Goal: Information Seeking & Learning: Learn about a topic

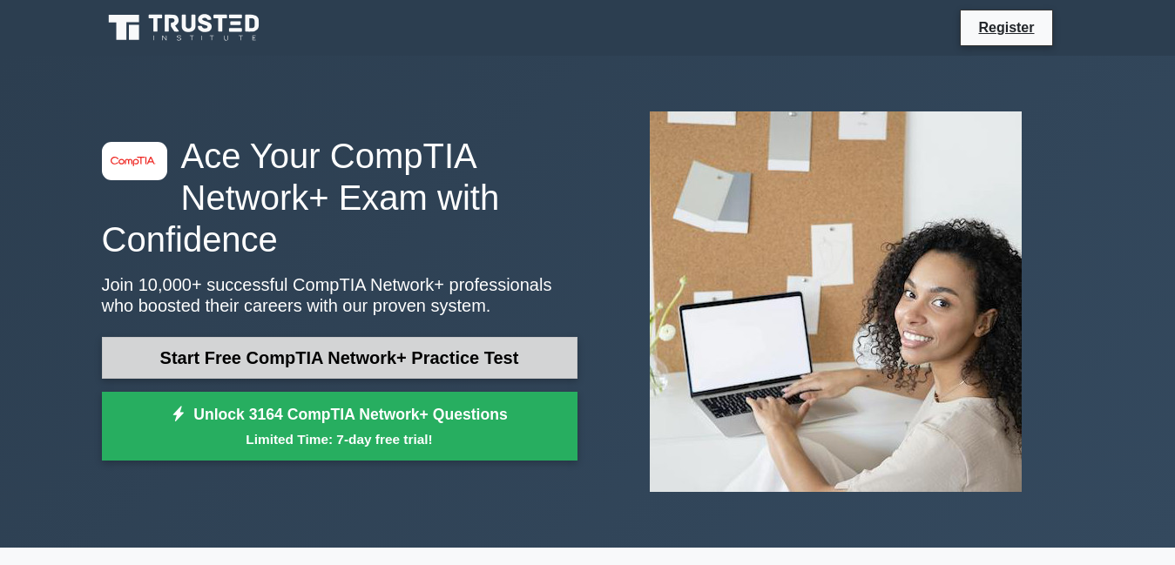
click at [318, 360] on link "Start Free CompTIA Network+ Practice Test" at bounding box center [340, 358] width 476 height 42
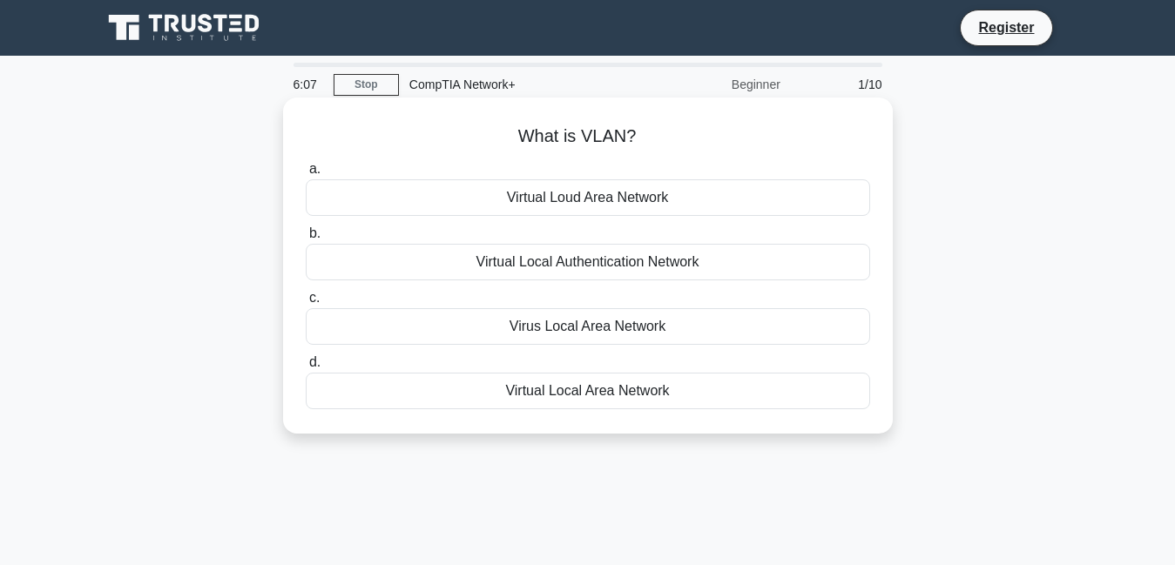
drag, startPoint x: 521, startPoint y: 135, endPoint x: 685, endPoint y: 392, distance: 304.7
click at [685, 392] on div "What is VLAN? .spinner_0XTQ{transform-origin:center;animation:spinner_y6GP .75s…" at bounding box center [588, 266] width 596 height 322
copy div "What is VLAN? .spinner_0XTQ{transform-origin:center;animation:spinner_y6GP .75s…"
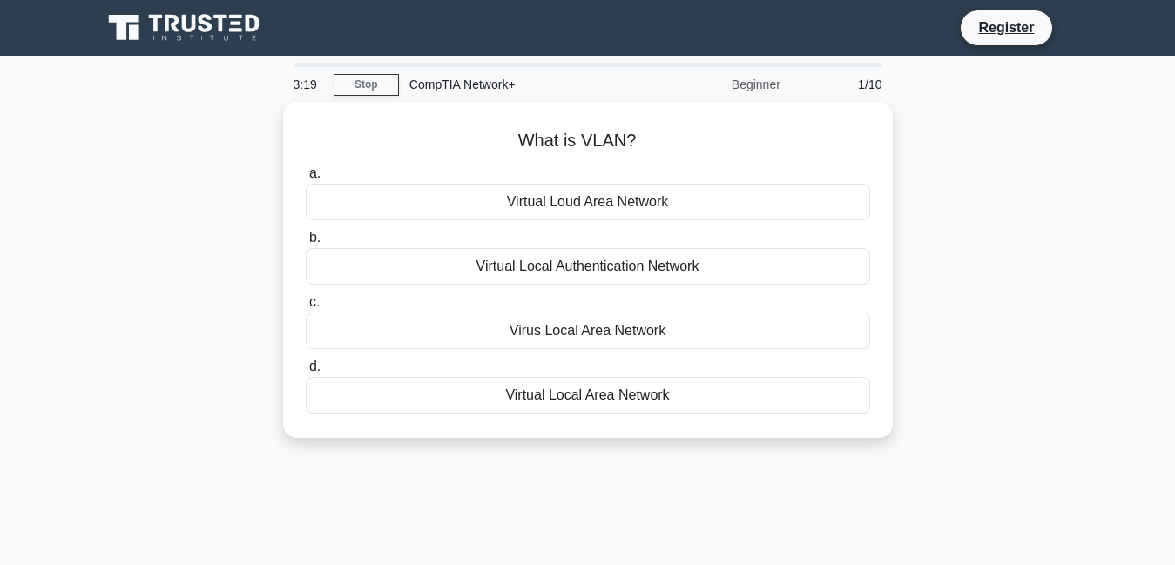
click at [956, 193] on div "What is VLAN? .spinner_0XTQ{transform-origin:center;animation:spinner_y6GP .75s…" at bounding box center [587, 280] width 993 height 357
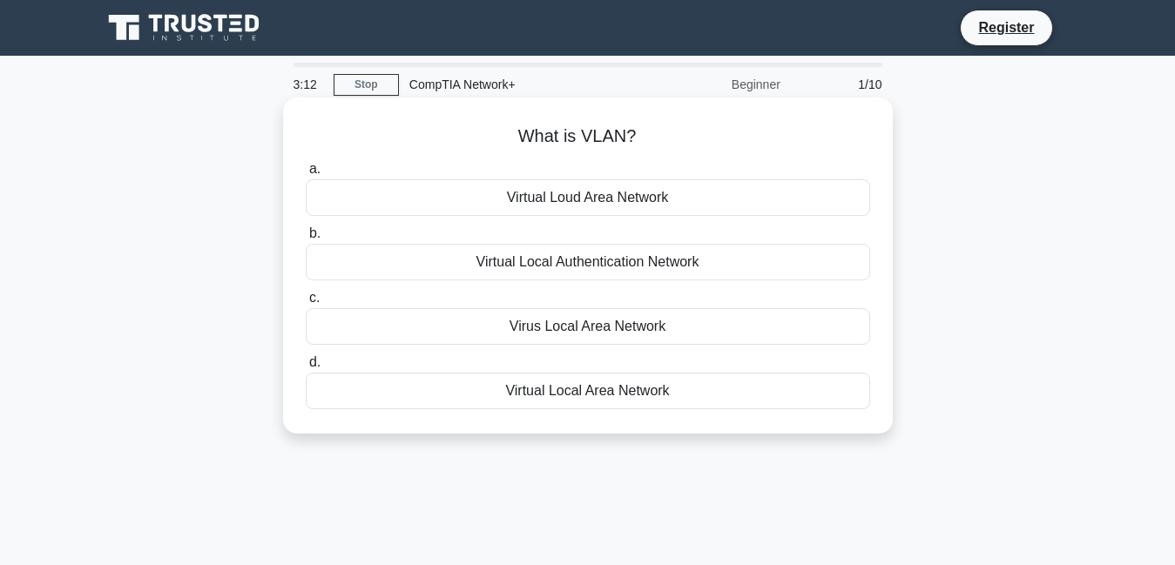
drag, startPoint x: 517, startPoint y: 133, endPoint x: 671, endPoint y: 396, distance: 304.5
click at [671, 396] on div "What is VLAN? .spinner_0XTQ{transform-origin:center;animation:spinner_y6GP .75s…" at bounding box center [588, 266] width 596 height 322
copy div "What is VLAN? .spinner_0XTQ{transform-origin:center;animation:spinner_y6GP .75s…"
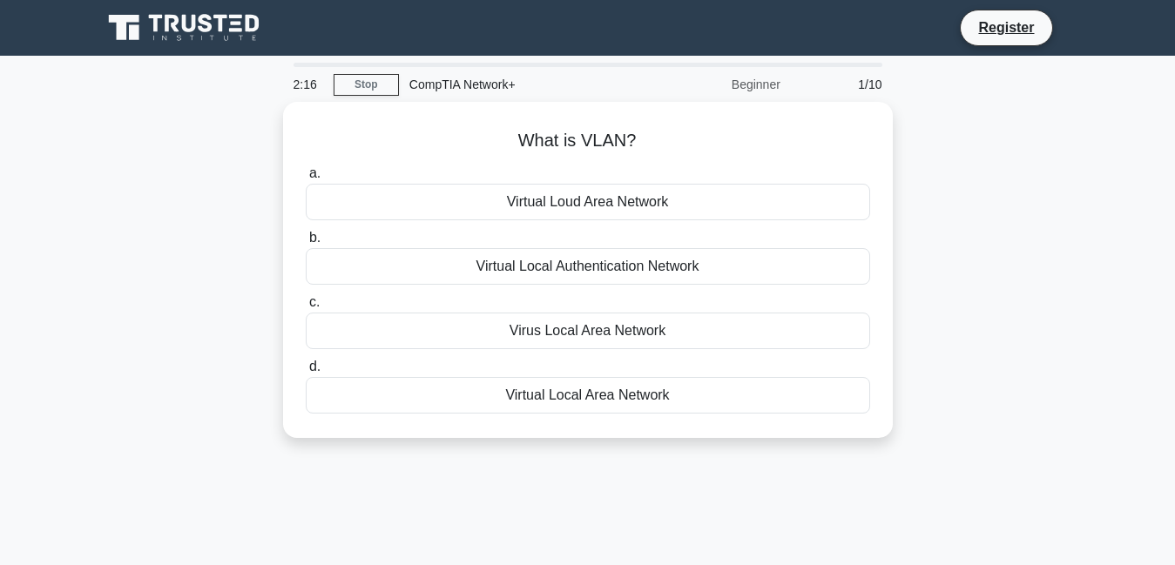
click at [403, 459] on div "What is VLAN? .spinner_0XTQ{transform-origin:center;animation:spinner_y6GP .75s…" at bounding box center [587, 280] width 993 height 357
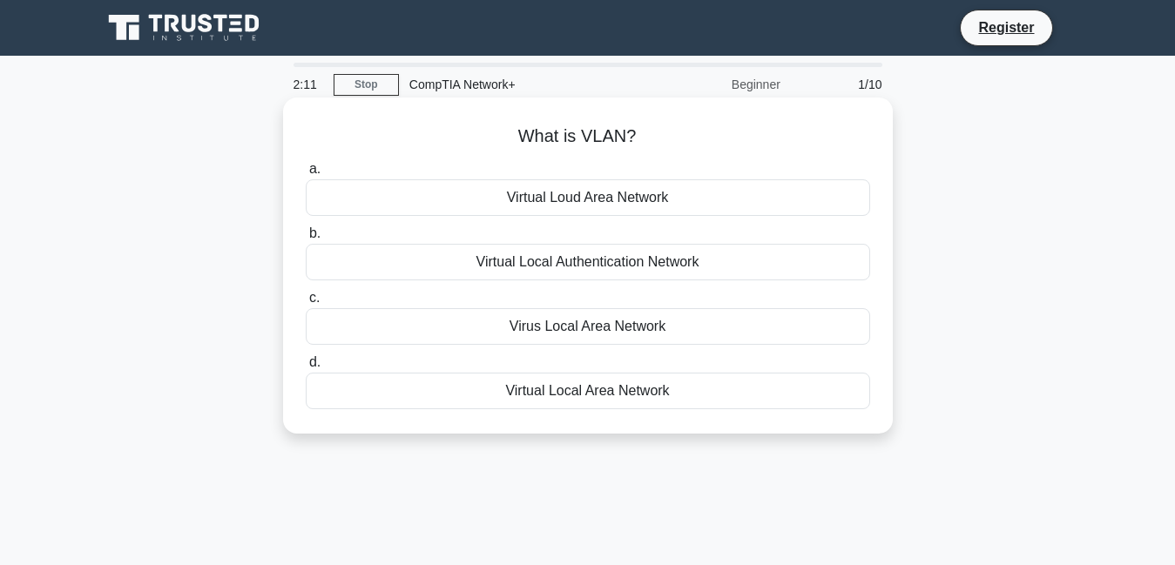
click at [518, 193] on div "Virtual Loud Area Network" at bounding box center [588, 197] width 565 height 37
click at [306, 175] on input "a. Virtual Loud Area Network" at bounding box center [306, 169] width 0 height 11
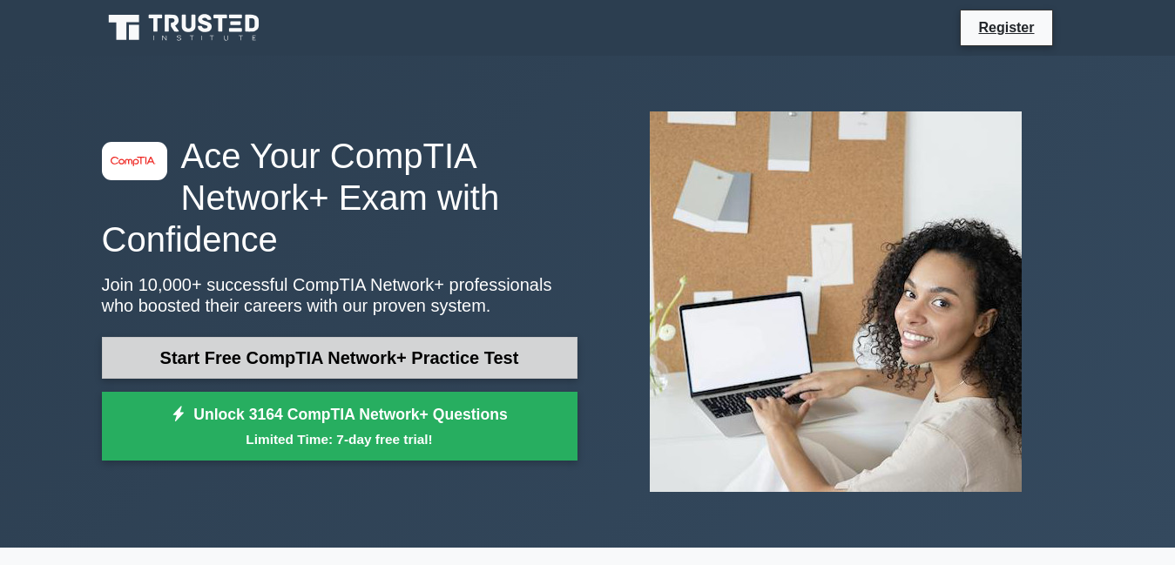
click at [230, 366] on link "Start Free CompTIA Network+ Practice Test" at bounding box center [340, 358] width 476 height 42
